Goal: Task Accomplishment & Management: Manage account settings

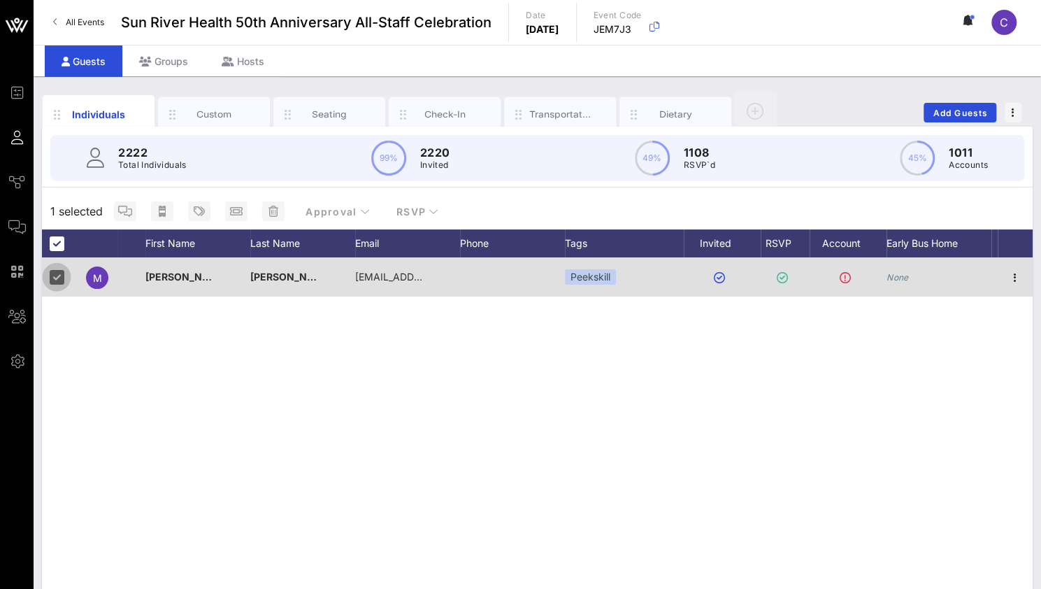
click at [61, 279] on div at bounding box center [57, 277] width 24 height 24
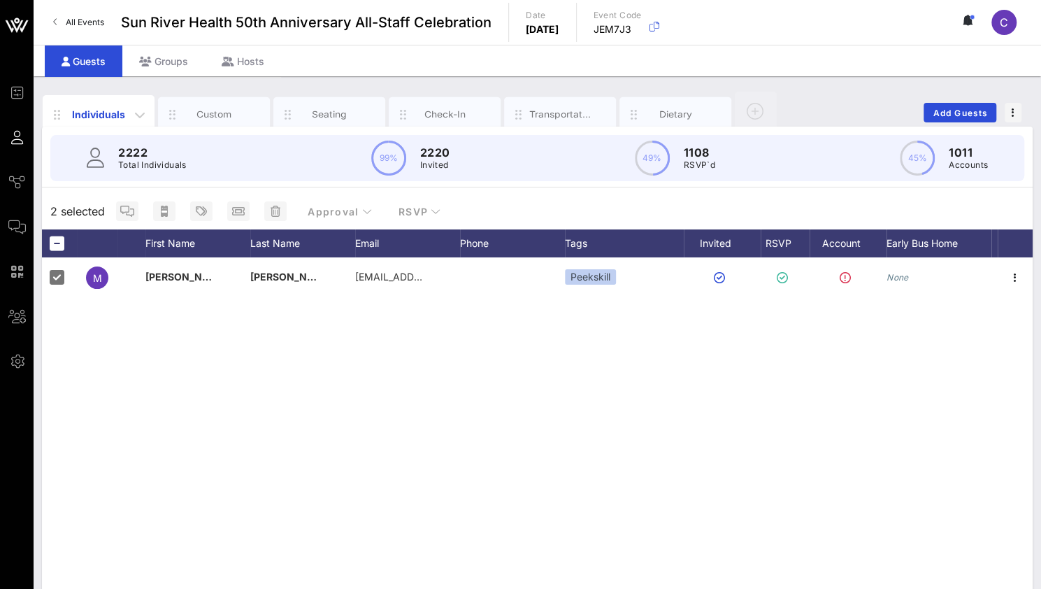
click at [124, 112] on div "Individuals" at bounding box center [99, 114] width 62 height 15
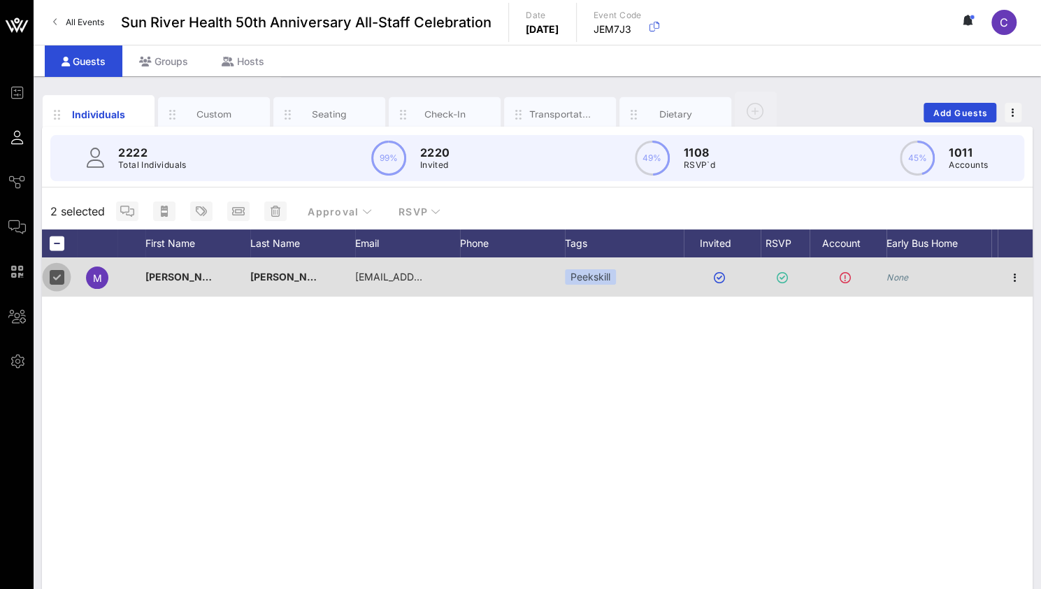
click at [60, 273] on div at bounding box center [57, 277] width 24 height 24
click at [56, 280] on div at bounding box center [57, 277] width 24 height 24
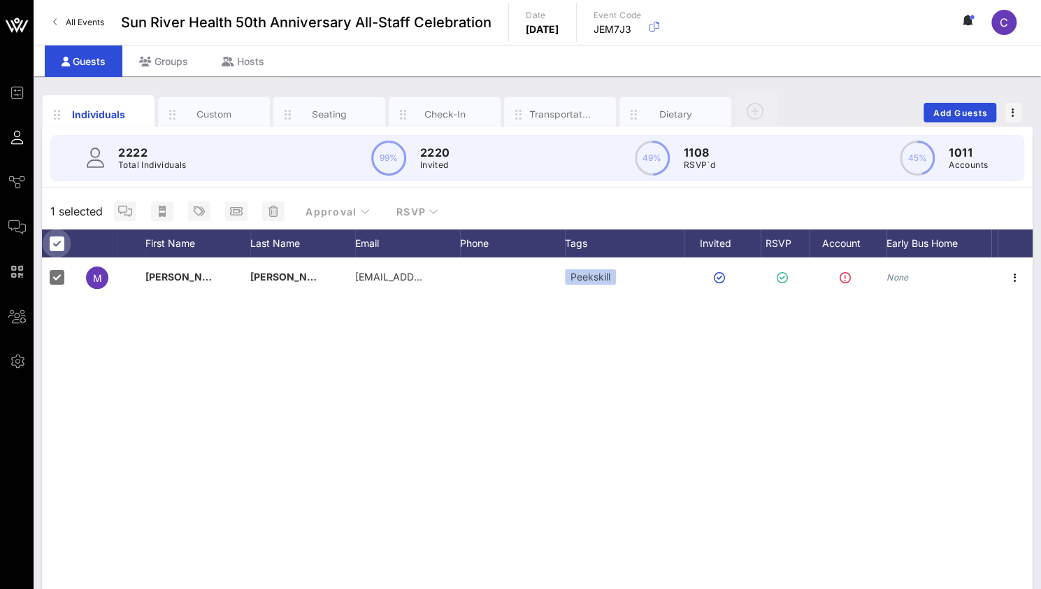
click at [58, 243] on div at bounding box center [57, 243] width 24 height 24
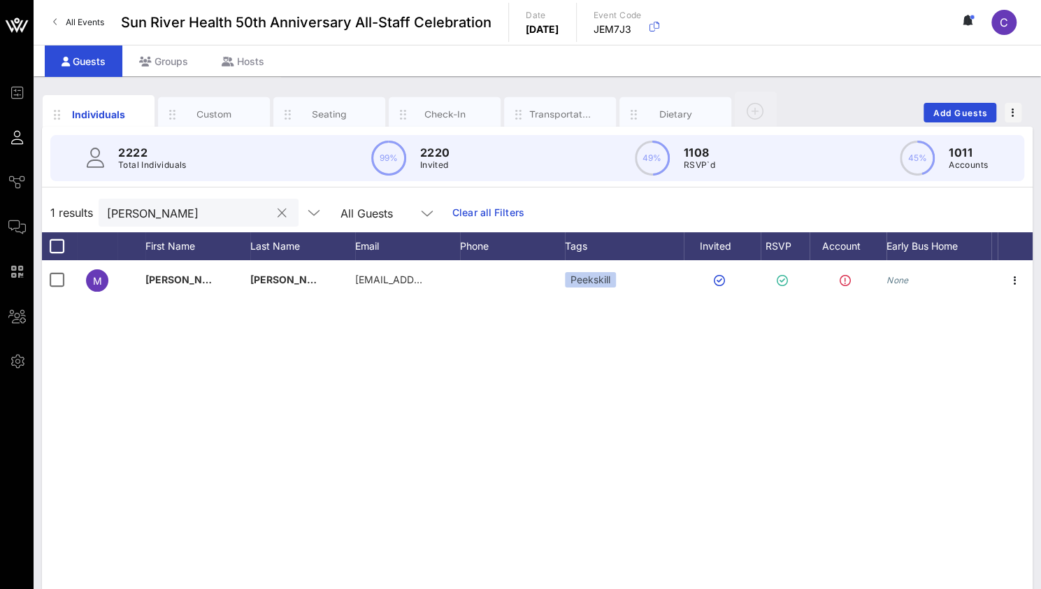
click at [148, 217] on input "[PERSON_NAME]" at bounding box center [189, 212] width 164 height 18
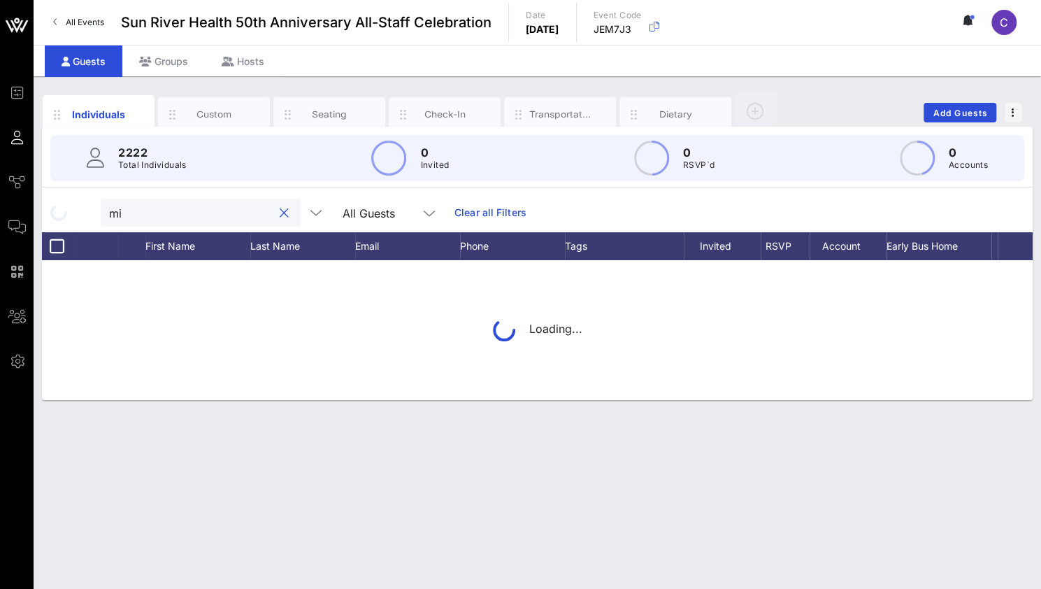
type input "m"
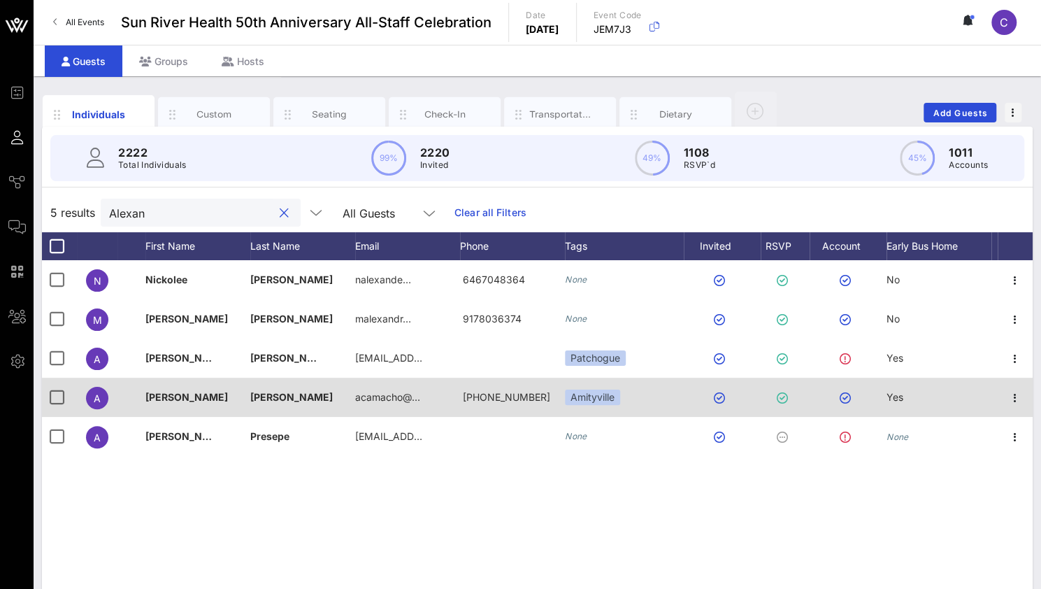
type input "Alexan"
click at [155, 395] on span "[PERSON_NAME]" at bounding box center [186, 397] width 83 height 12
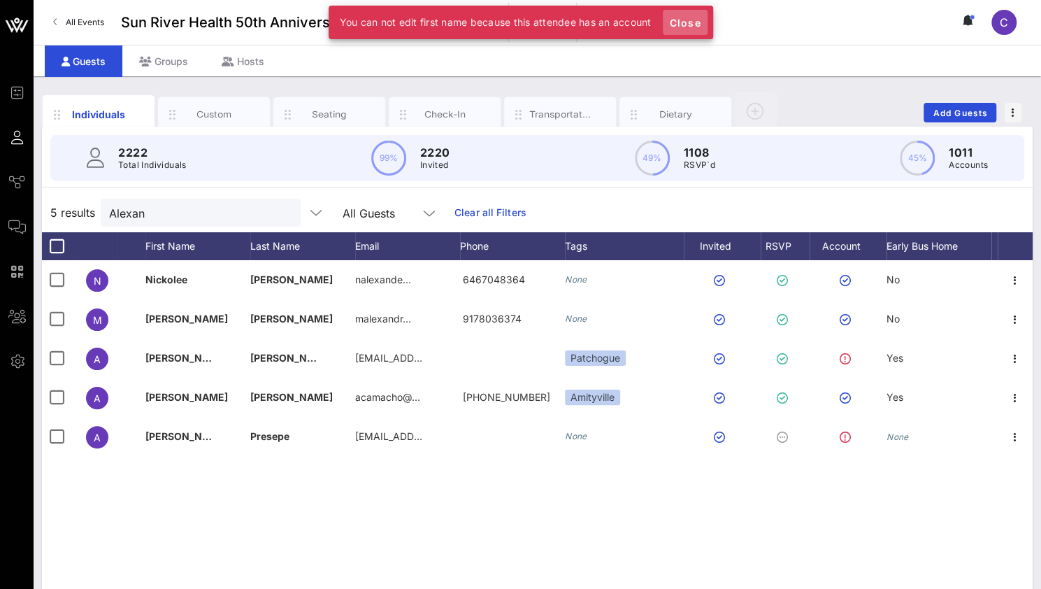
click at [686, 22] on span "Close" at bounding box center [686, 23] width 34 height 12
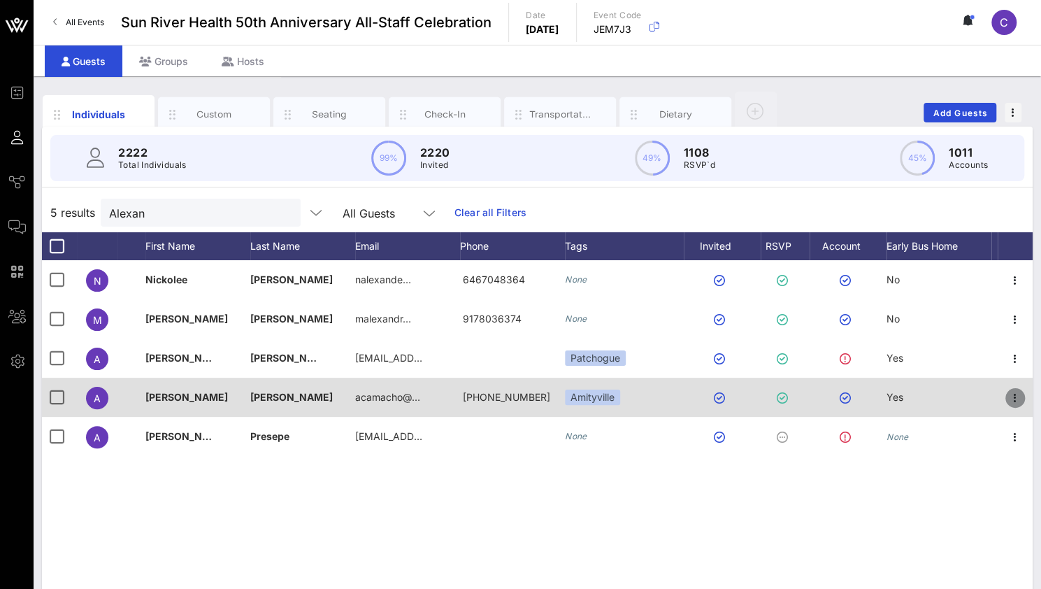
click at [1020, 399] on icon "button" at bounding box center [1015, 397] width 17 height 17
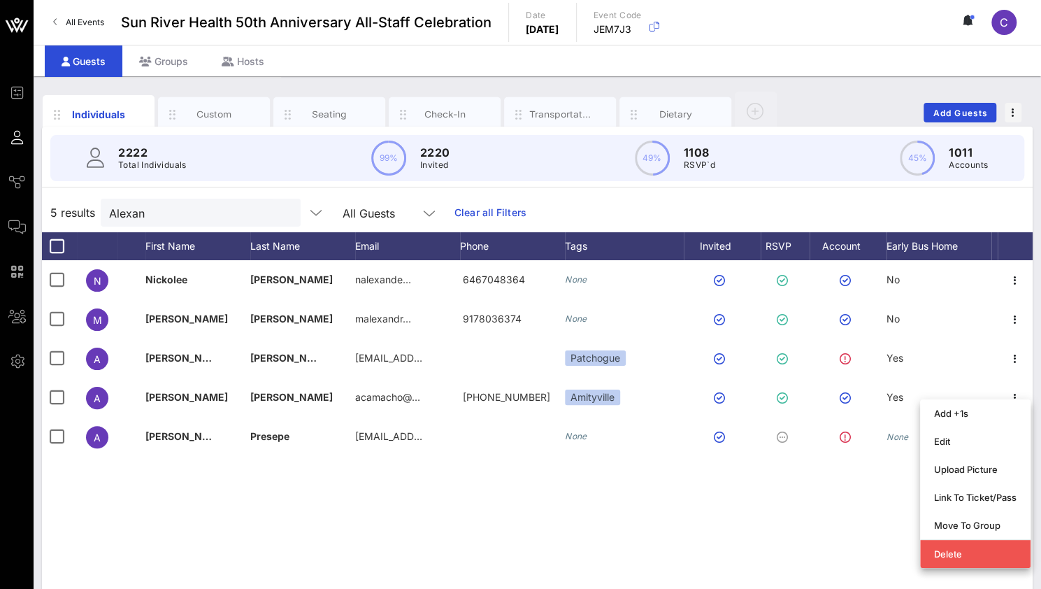
click at [729, 549] on div "N [PERSON_NAME] nalexande… 6467048364 None No M [PERSON_NAME] malexandr… 917803…" at bounding box center [537, 470] width 991 height 420
